Goal: Information Seeking & Learning: Learn about a topic

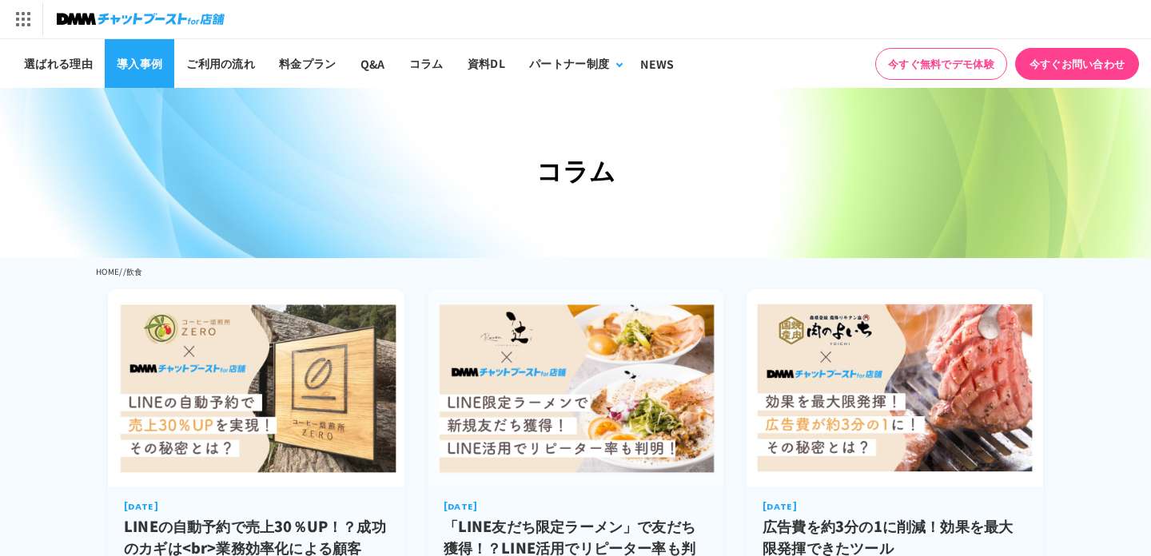
click at [130, 59] on link "導入事例" at bounding box center [140, 63] width 70 height 49
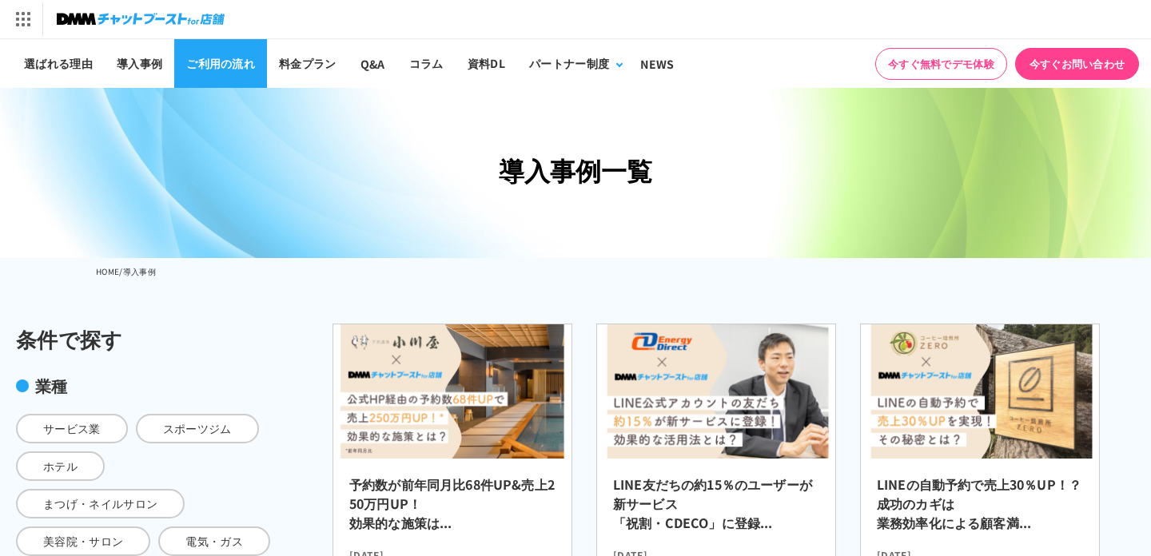
click at [237, 55] on link "ご利用の流れ" at bounding box center [220, 63] width 93 height 49
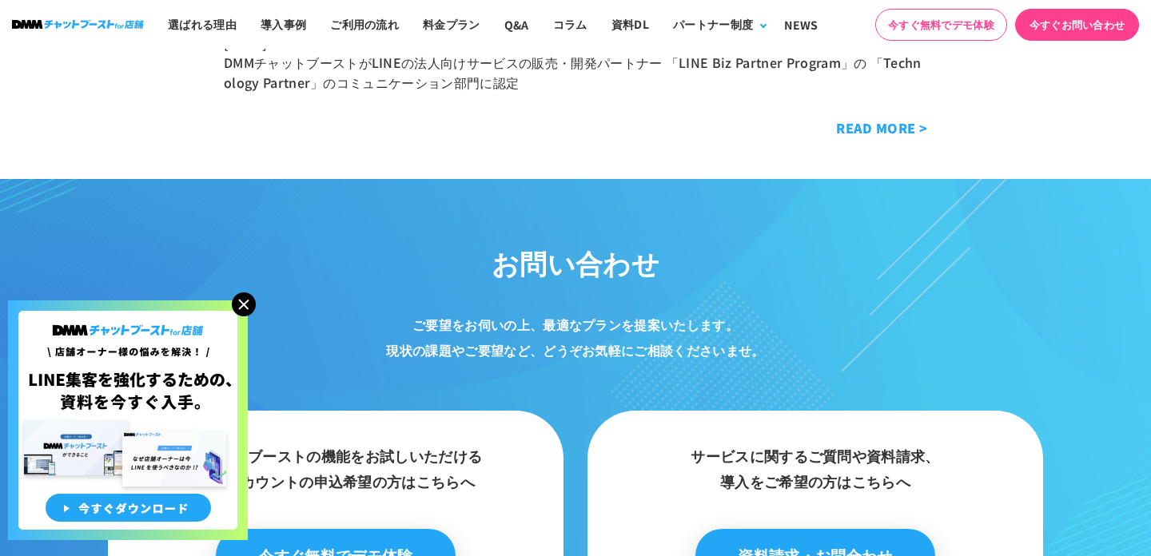
scroll to position [7795, 0]
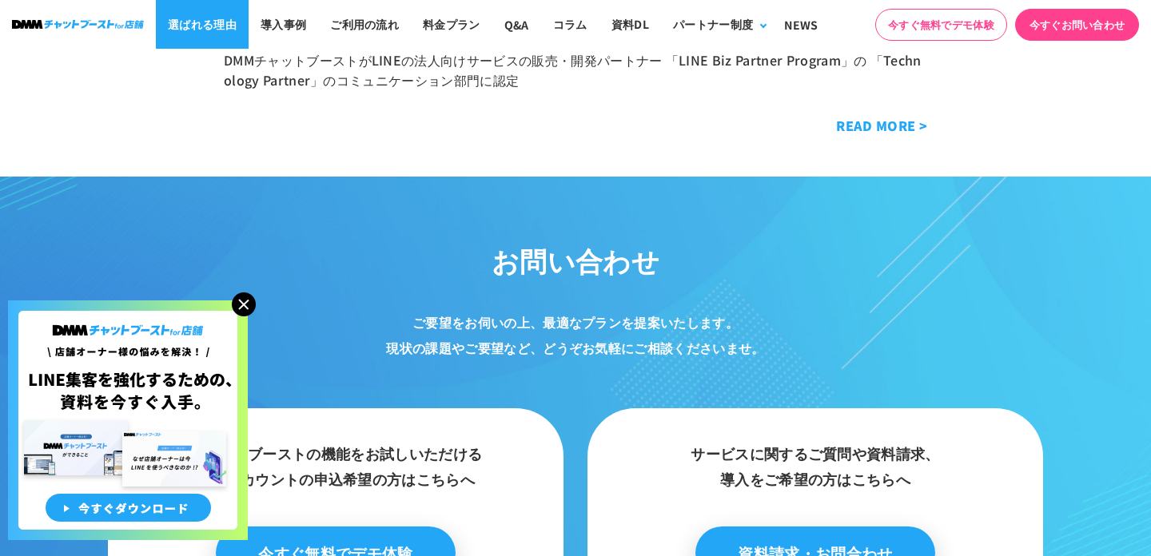
click at [221, 22] on link "選ばれる理由" at bounding box center [202, 24] width 93 height 49
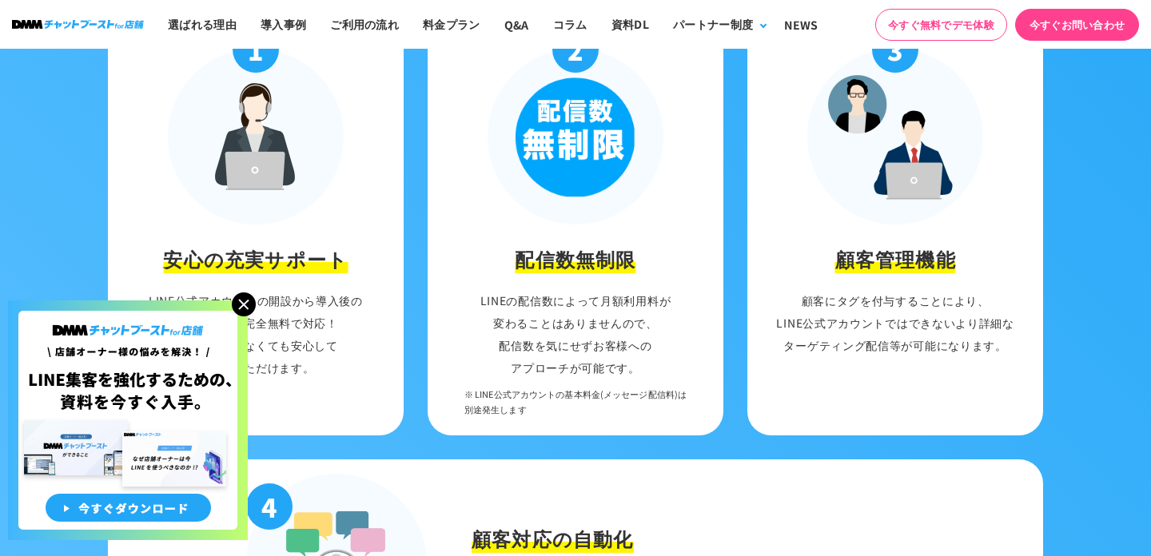
scroll to position [1809, 0]
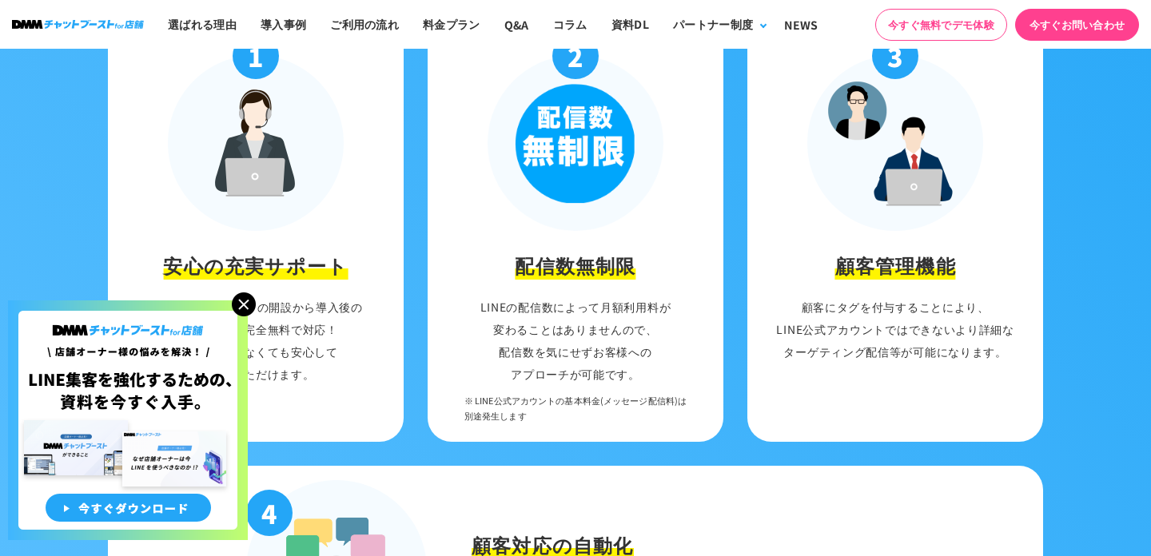
click at [240, 308] on img at bounding box center [244, 305] width 24 height 24
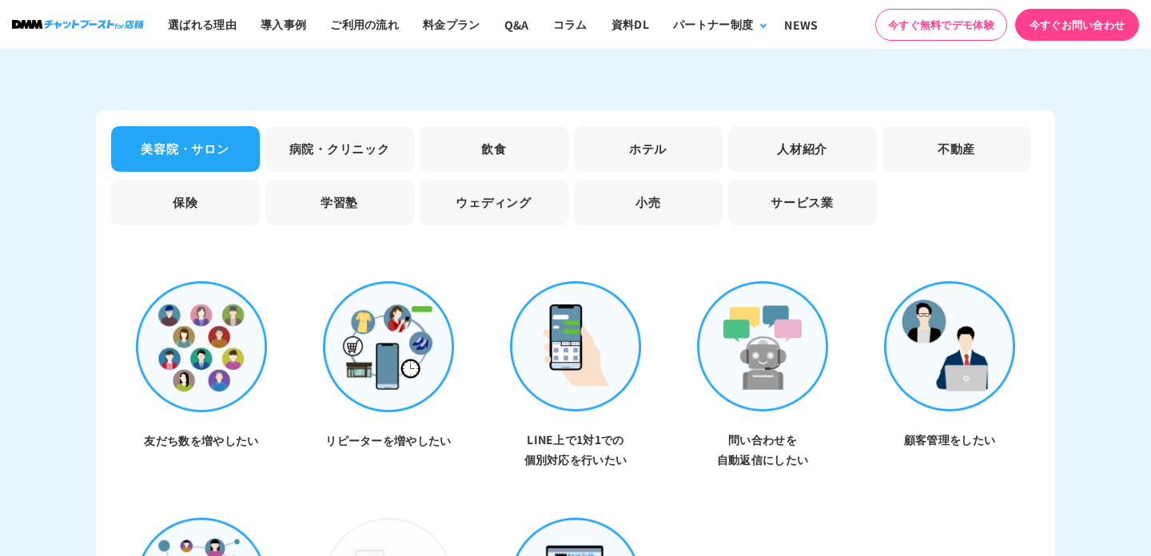
scroll to position [4582, 0]
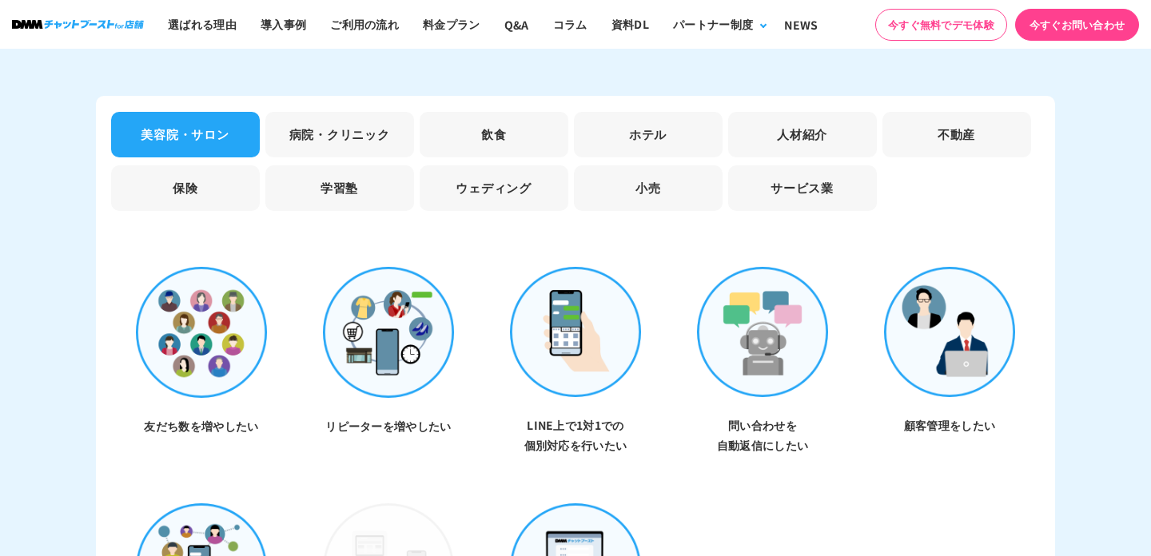
click at [508, 125] on li "飲食" at bounding box center [494, 135] width 149 height 46
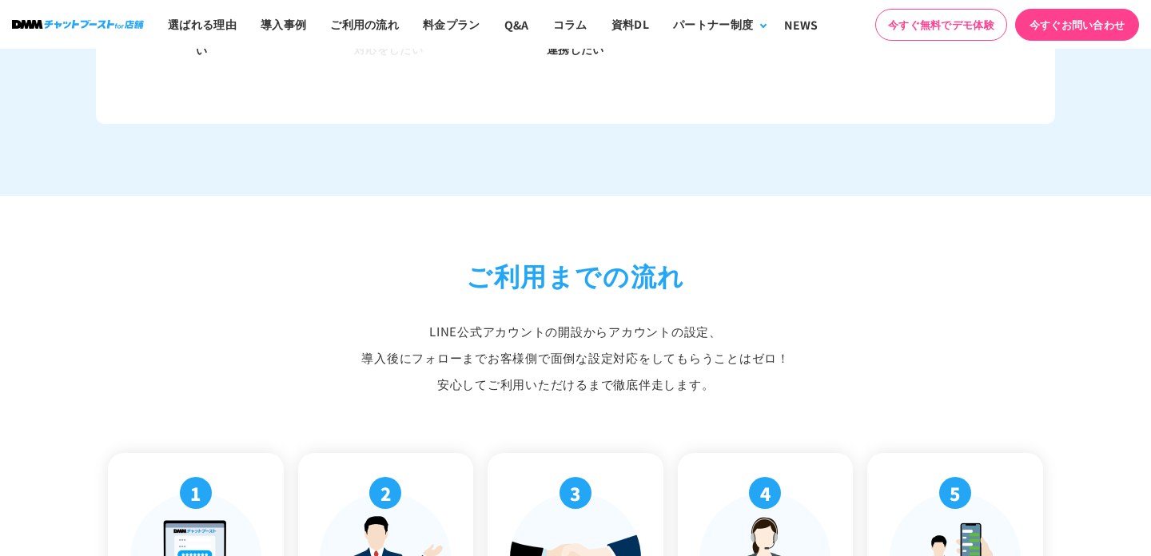
scroll to position [5517, 0]
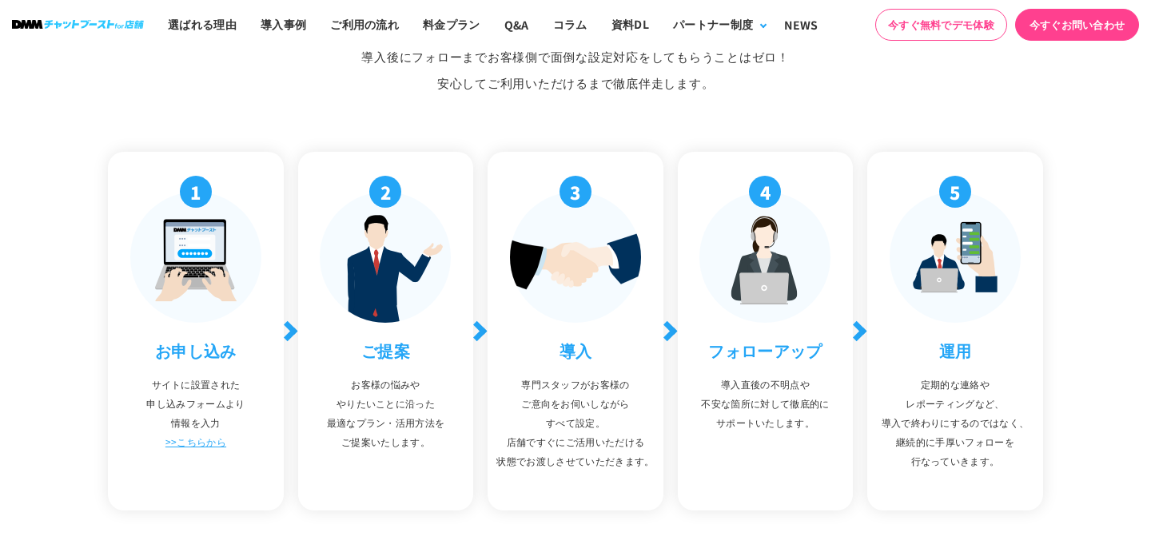
scroll to position [5349, 0]
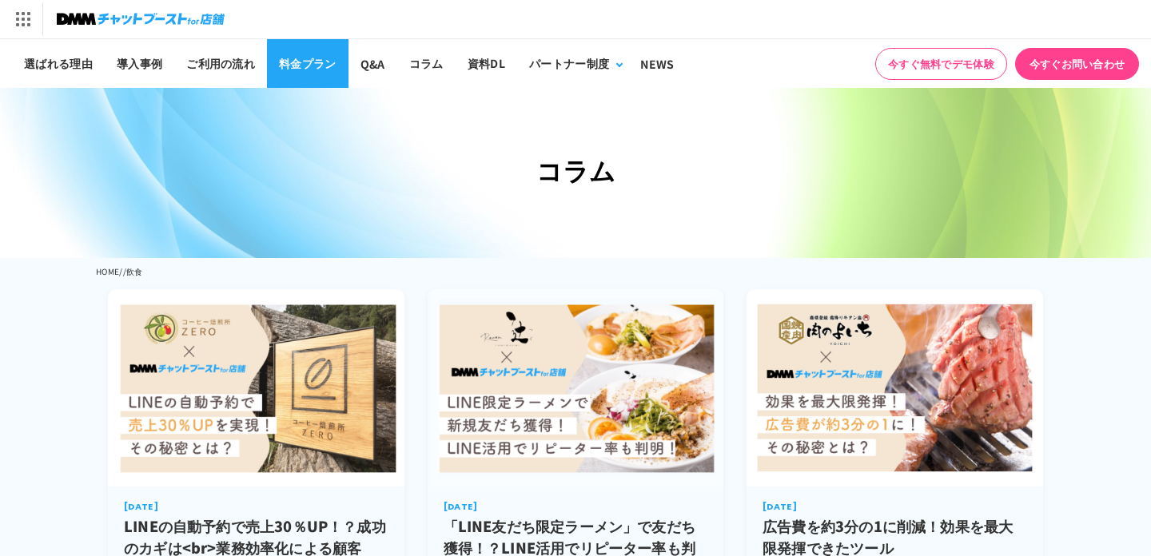
click at [324, 62] on link "料金プラン" at bounding box center [308, 63] width 82 height 49
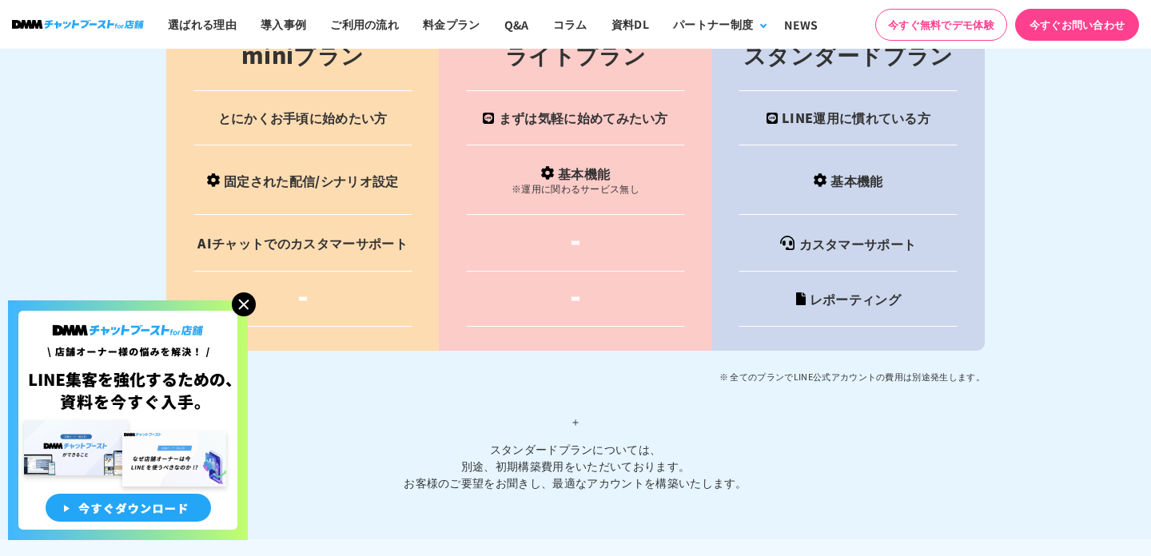
scroll to position [6529, 0]
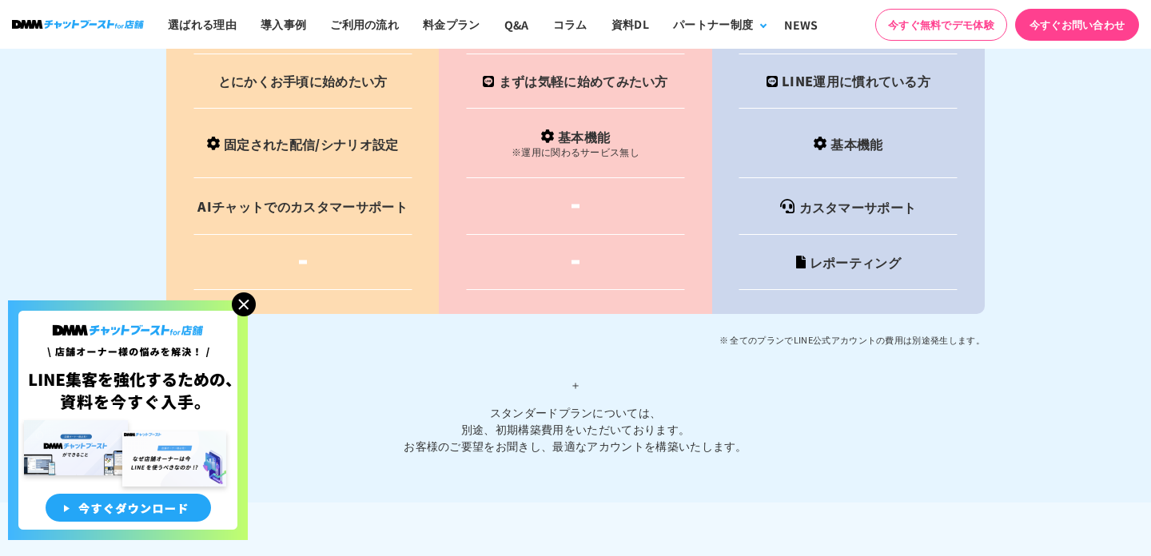
click at [241, 301] on img at bounding box center [244, 305] width 24 height 24
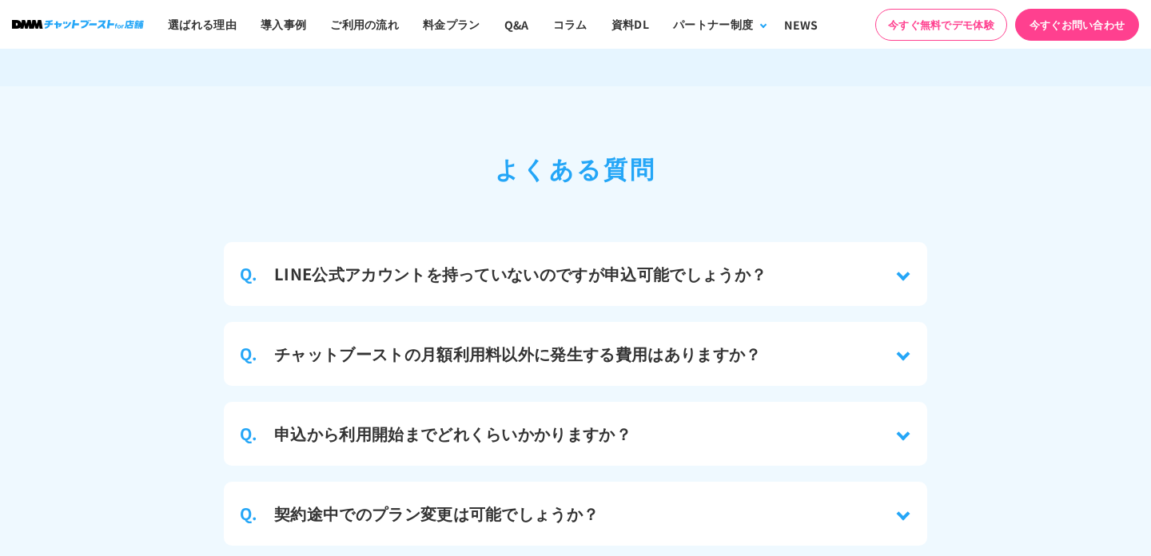
scroll to position [6979, 0]
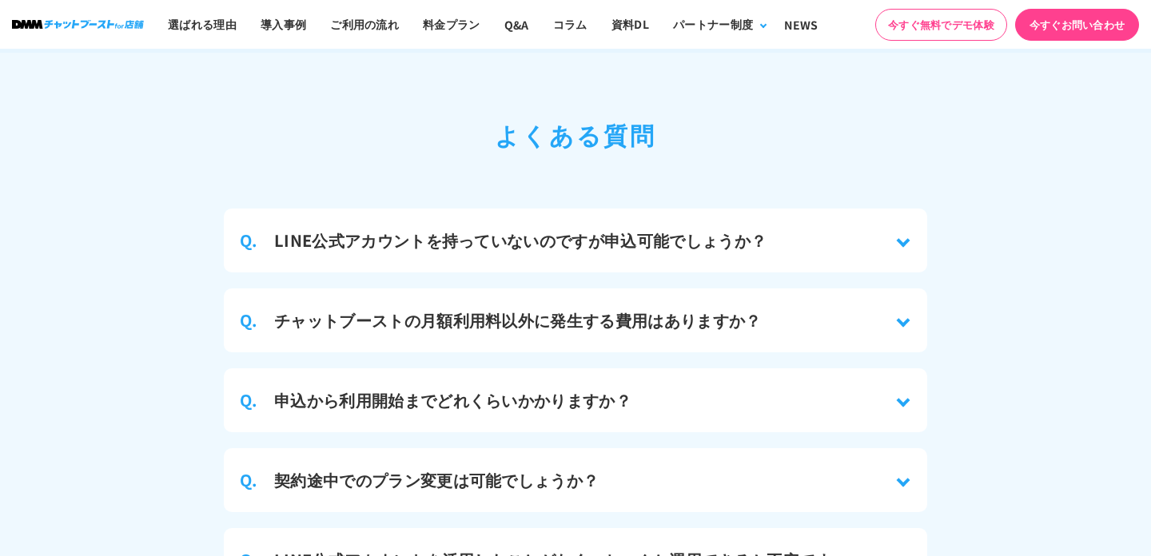
click at [620, 309] on h3 "チャットブーストの月額利用料以外に発生する費用はありますか？" at bounding box center [518, 321] width 488 height 24
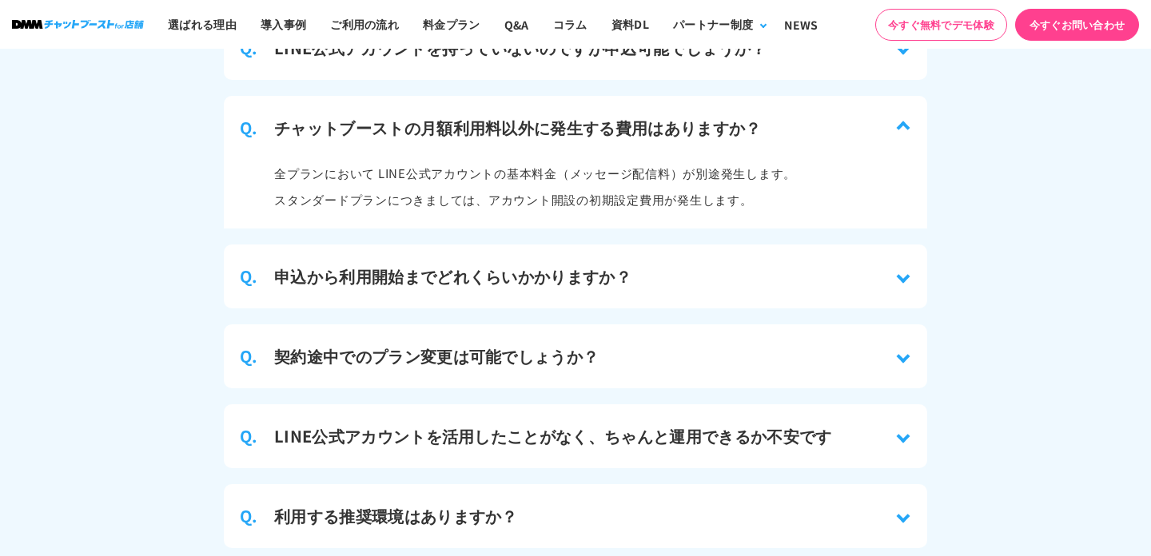
scroll to position [7174, 0]
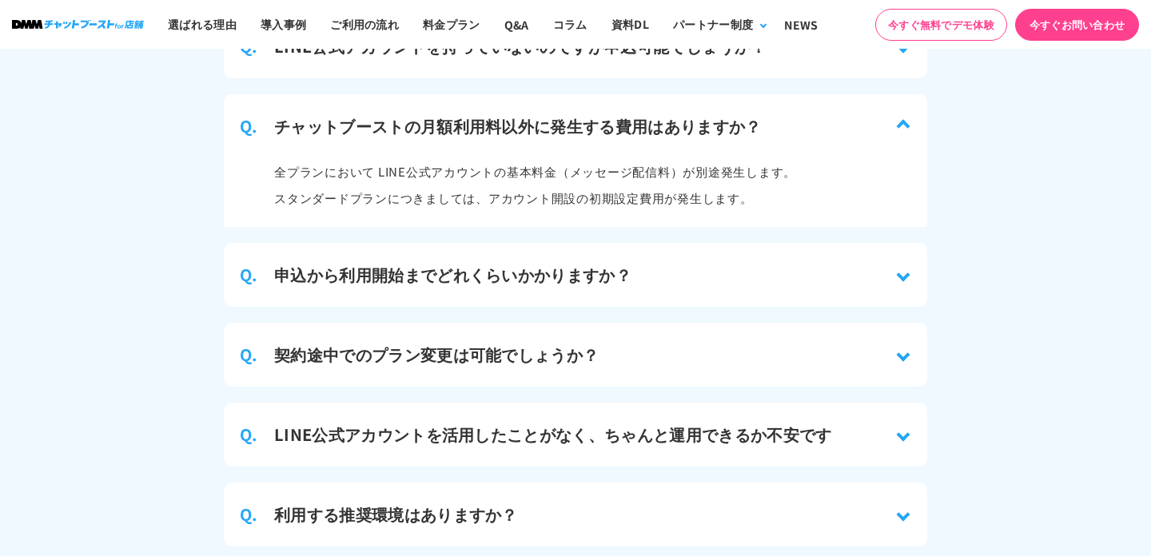
click at [451, 346] on h3 "契約途中でのプラン変更は可能でしょうか？" at bounding box center [436, 355] width 325 height 24
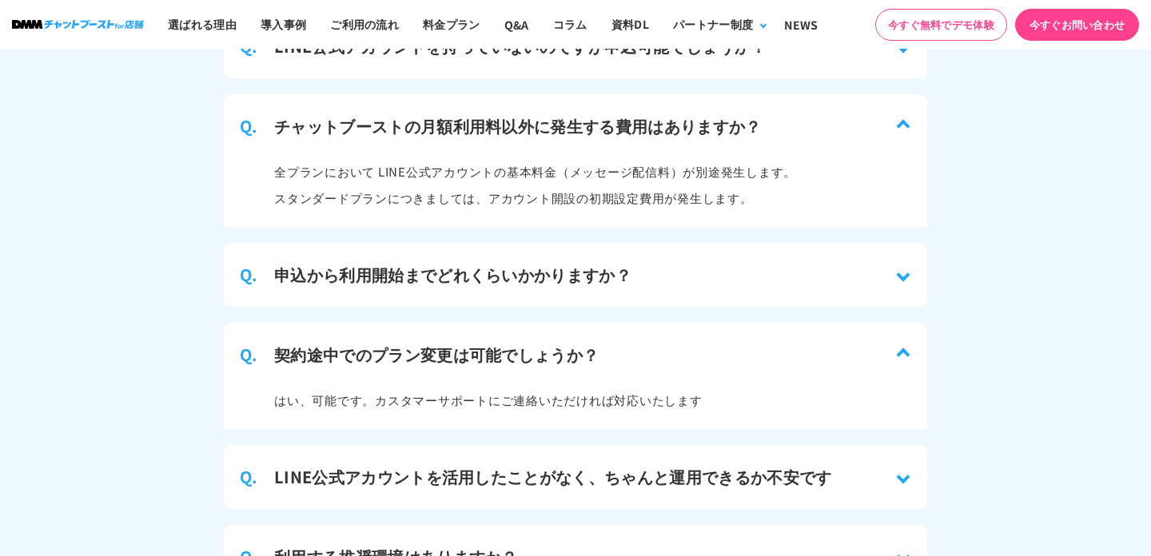
click at [451, 346] on h3 "契約途中でのプラン変更は可能でしょうか？" at bounding box center [436, 355] width 325 height 24
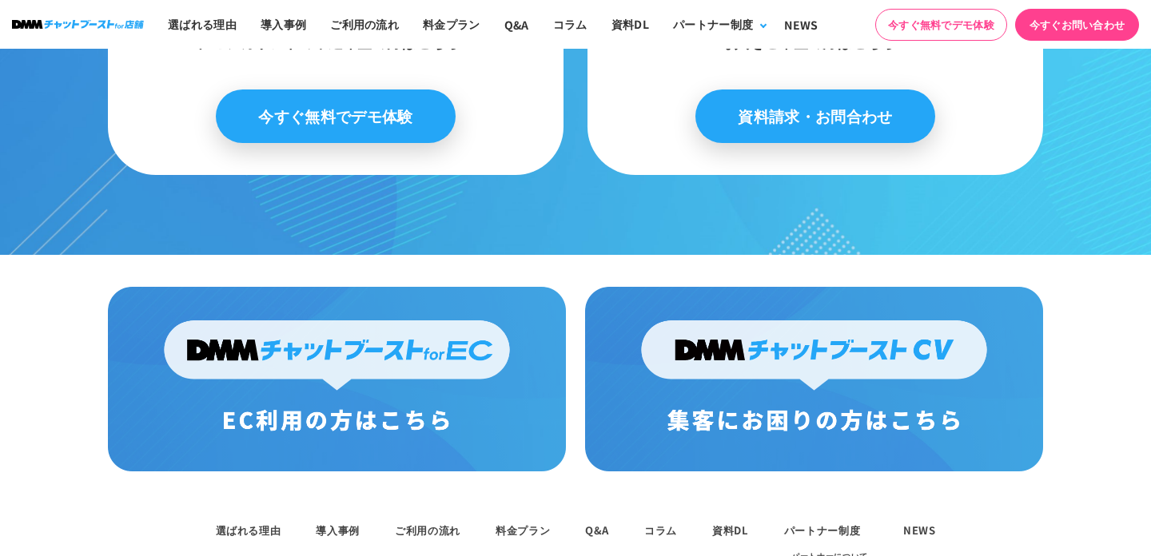
scroll to position [8322, 0]
